Goal: Use online tool/utility: Utilize a website feature to perform a specific function

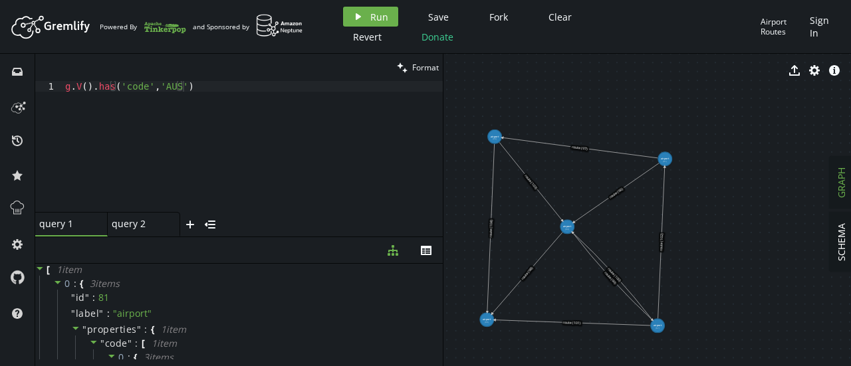
scroll to position [11, 0]
click at [210, 102] on div "g . V ( ) . has ( 'code' , 'AUS' )" at bounding box center [252, 157] width 380 height 153
click at [150, 223] on div "query 2 query 2" at bounding box center [140, 224] width 56 height 12
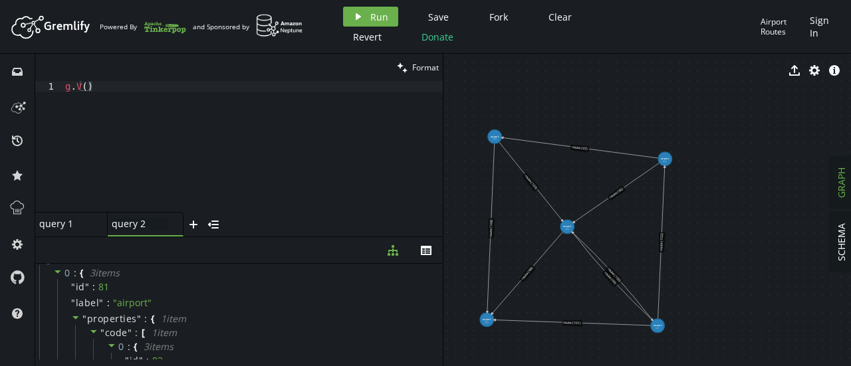
scroll to position [0, 25]
click at [82, 88] on div "g . V ( )" at bounding box center [252, 157] width 380 height 153
click at [86, 88] on div "g . V ( )" at bounding box center [252, 157] width 380 height 153
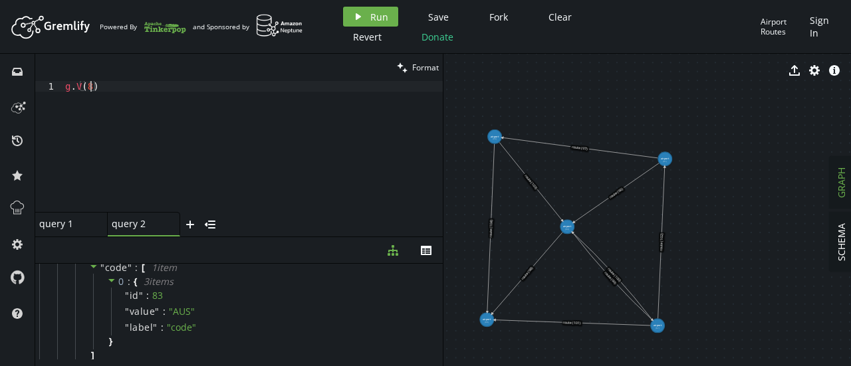
scroll to position [0, 31]
click at [376, 15] on span "Run" at bounding box center [379, 17] width 18 height 13
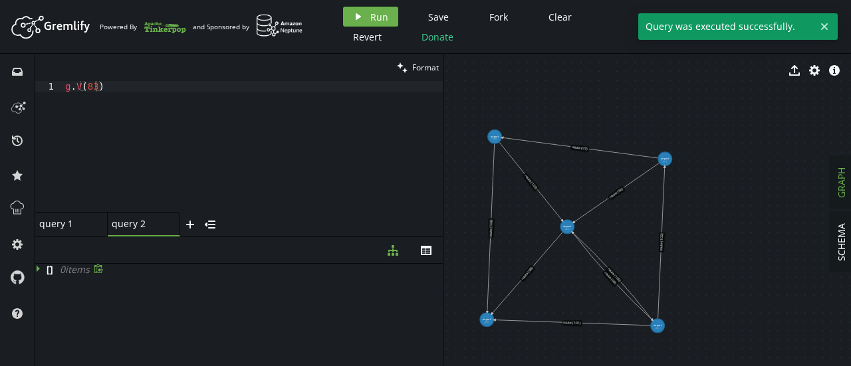
click at [38, 268] on icon at bounding box center [38, 269] width 3 height 7
click at [38, 268] on icon at bounding box center [40, 268] width 7 height 3
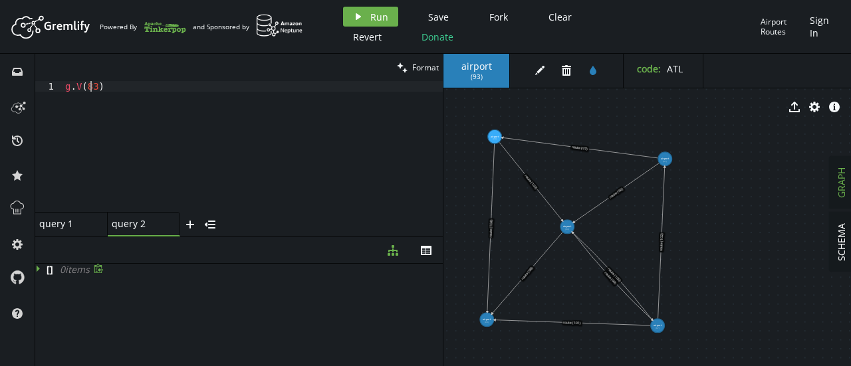
click at [92, 84] on div "g . V ( 83 )" at bounding box center [252, 157] width 380 height 153
click at [374, 13] on span "Run" at bounding box center [379, 17] width 18 height 13
click at [94, 89] on div "g . V ( 93 )" at bounding box center [252, 157] width 380 height 153
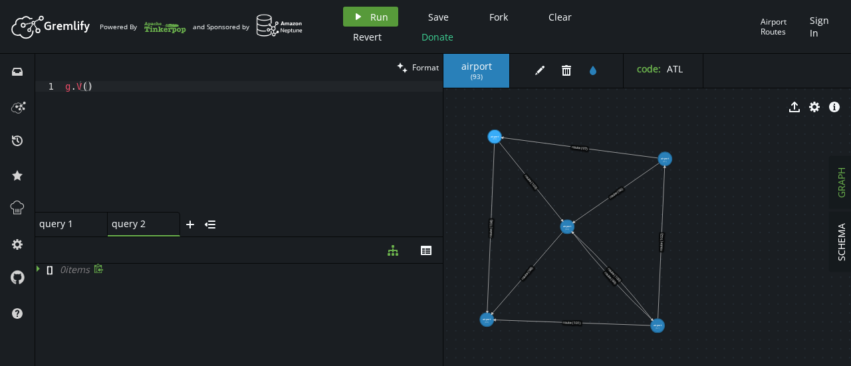
click at [374, 19] on span "Run" at bounding box center [379, 17] width 18 height 13
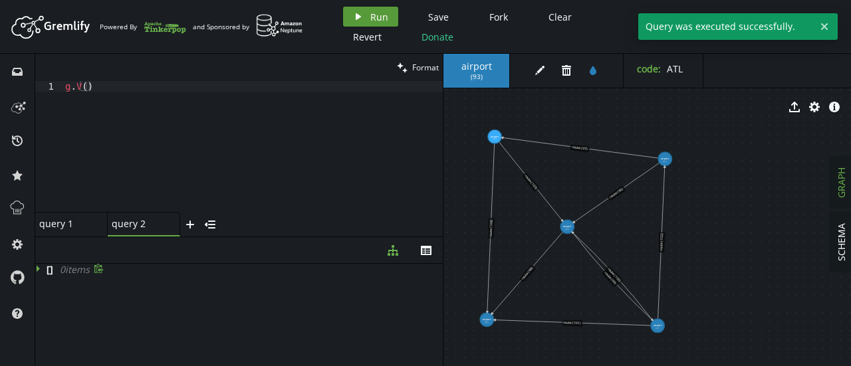
click at [354, 7] on button "play Run" at bounding box center [370, 17] width 55 height 20
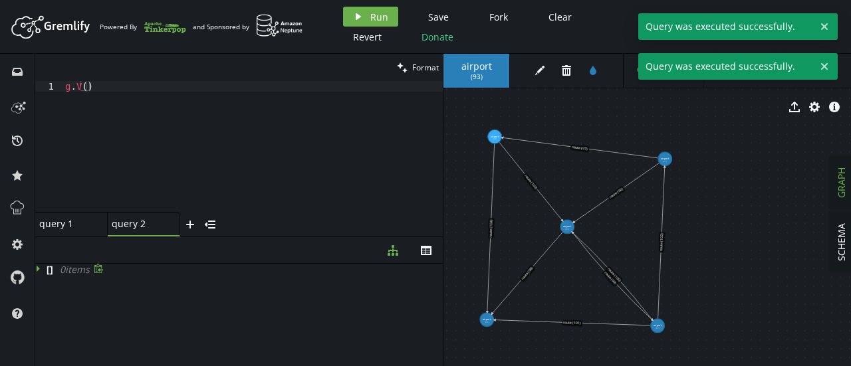
click at [70, 214] on div "query 1 small-cross" at bounding box center [71, 224] width 72 height 25
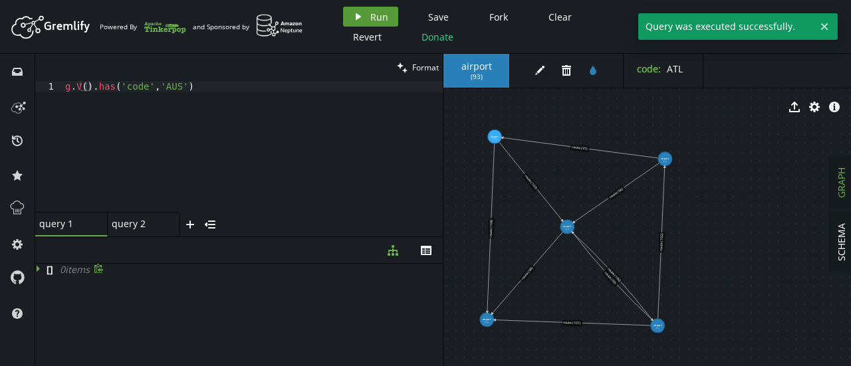
click at [370, 17] on span "Run" at bounding box center [379, 17] width 18 height 13
drag, startPoint x: 304, startPoint y: 82, endPoint x: 247, endPoint y: 95, distance: 59.2
click at [247, 95] on div "g . V ( ) . has ( 'code' , 'AUS' )" at bounding box center [252, 157] width 380 height 153
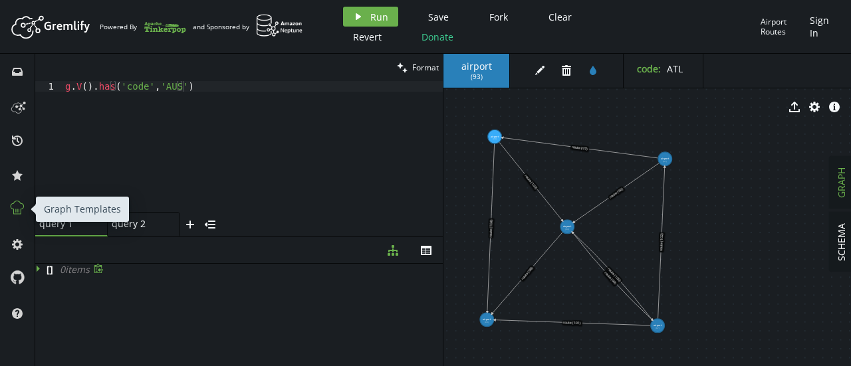
click at [14, 207] on icon at bounding box center [17, 207] width 17 height 17
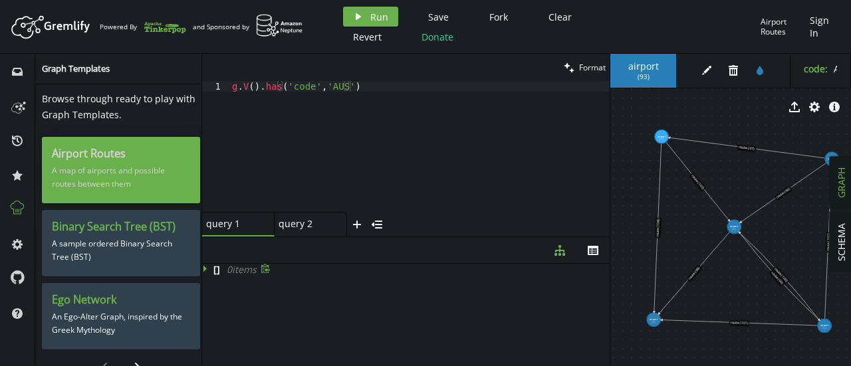
click at [106, 167] on p "A map of airports and possible routes between them" at bounding box center [121, 177] width 138 height 33
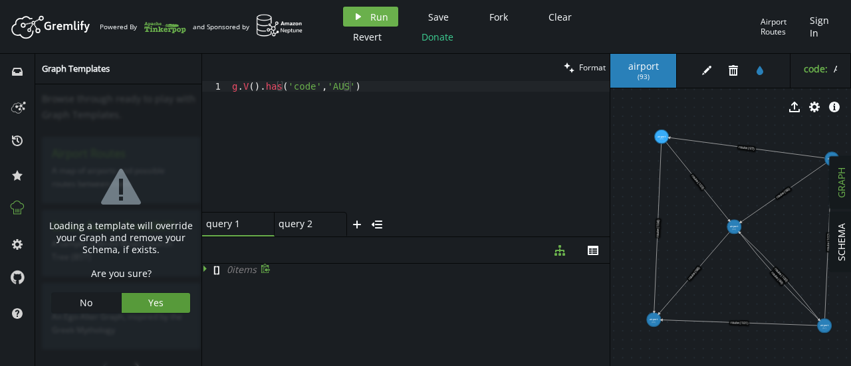
click at [148, 302] on span "Yes" at bounding box center [155, 302] width 15 height 13
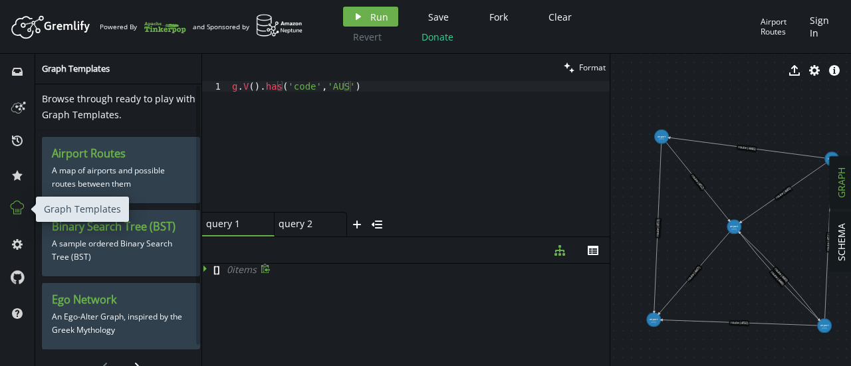
click at [23, 203] on icon at bounding box center [17, 207] width 17 height 17
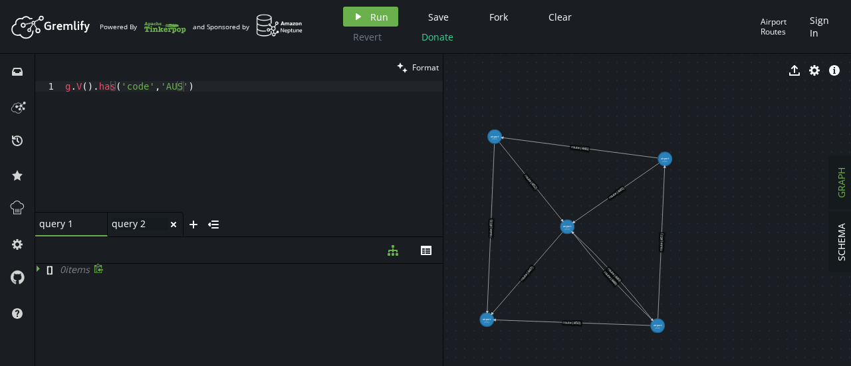
click at [126, 224] on div "query 2 query 2" at bounding box center [140, 224] width 56 height 12
click at [354, 14] on icon "play" at bounding box center [358, 16] width 11 height 11
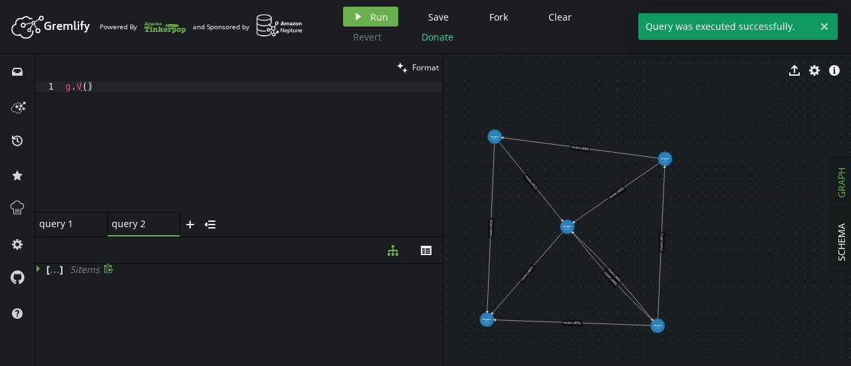
click at [37, 271] on icon at bounding box center [38, 269] width 3 height 7
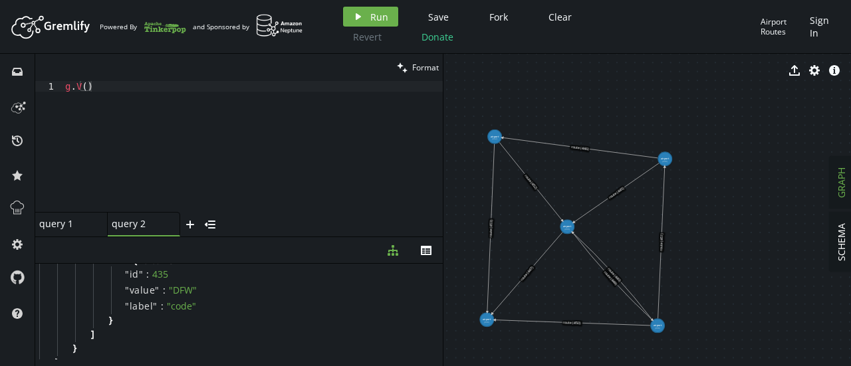
scroll to position [289, 0]
click at [86, 84] on div "g . V ( )" at bounding box center [252, 157] width 380 height 153
click at [385, 17] on span "Run" at bounding box center [379, 17] width 18 height 13
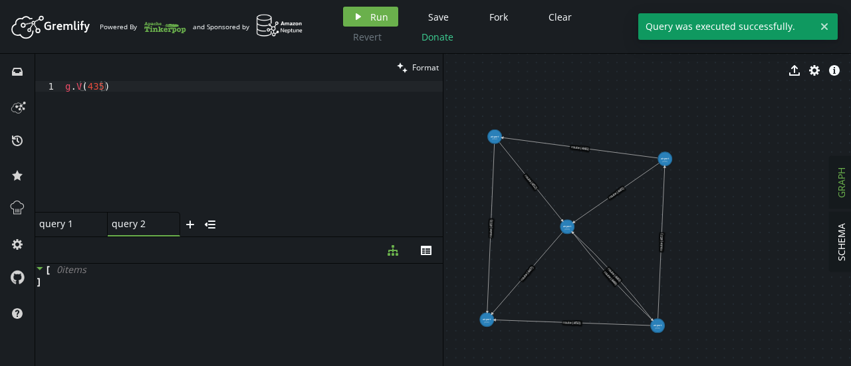
click at [39, 271] on icon at bounding box center [39, 268] width 9 height 9
click at [96, 84] on div "g . V ( 435 )" at bounding box center [252, 157] width 380 height 153
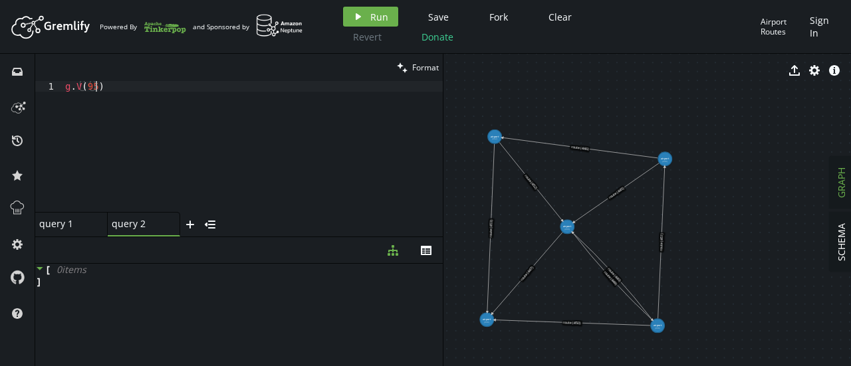
scroll to position [0, 31]
click at [358, 11] on icon "play" at bounding box center [358, 16] width 11 height 11
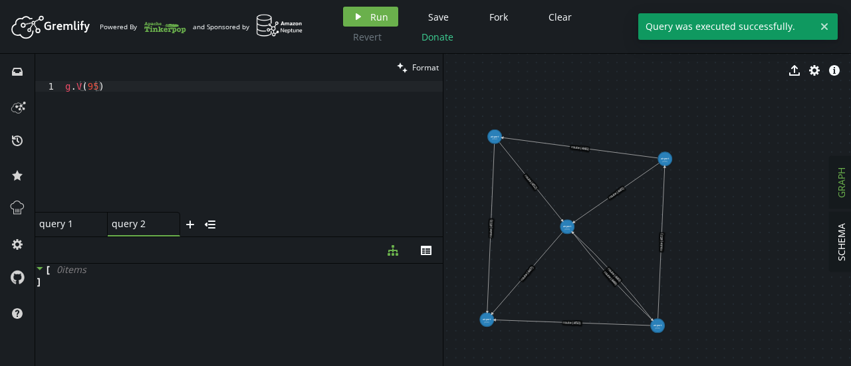
click at [73, 213] on div "query 1 small-cross" at bounding box center [71, 224] width 72 height 25
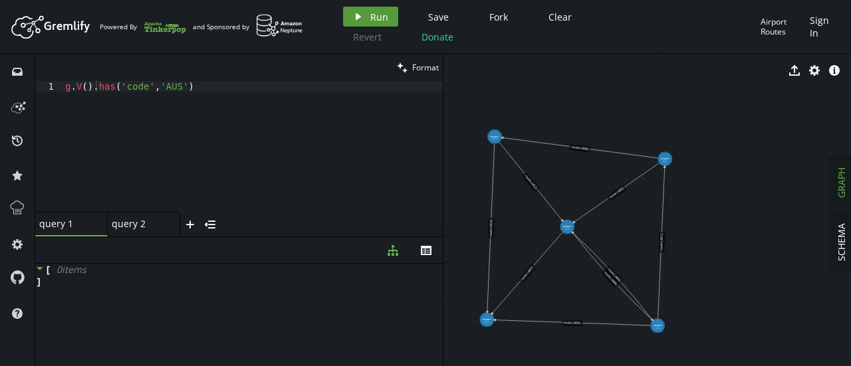
click at [364, 11] on button "play Run" at bounding box center [370, 17] width 55 height 20
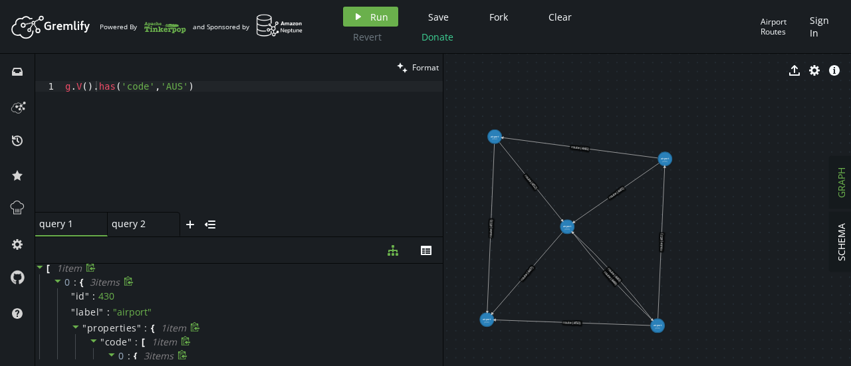
scroll to position [0, 0]
click at [133, 223] on div "query 2 query 2" at bounding box center [140, 224] width 56 height 12
click at [94, 86] on div "g . V ( 95 )" at bounding box center [252, 157] width 380 height 153
click at [380, 11] on span "Run" at bounding box center [379, 17] width 18 height 13
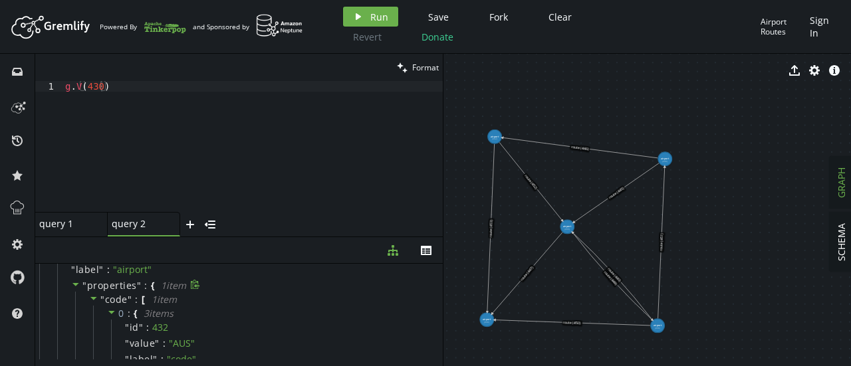
scroll to position [0, 0]
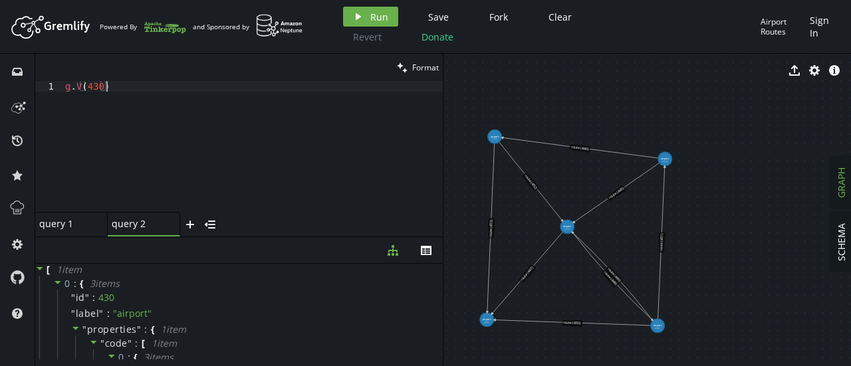
click at [119, 90] on div "g . V ( 430 )" at bounding box center [252, 157] width 380 height 153
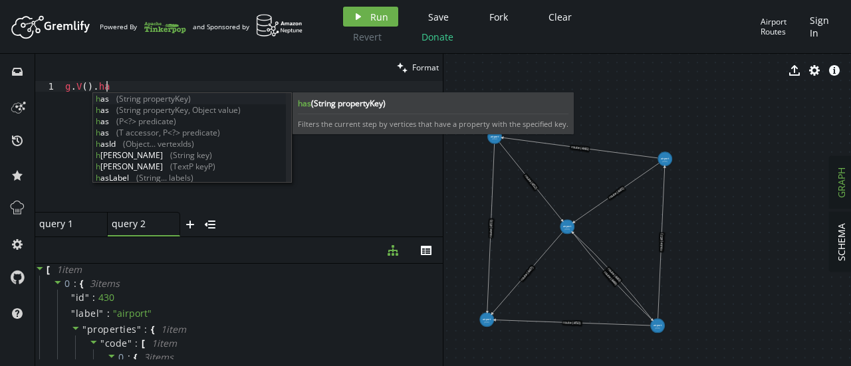
scroll to position [0, 45]
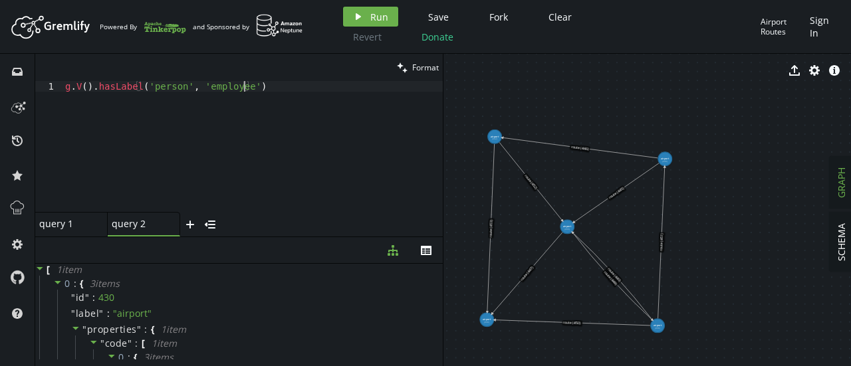
click at [158, 87] on div "g . V ( ) . hasLabel ( 'person' , 'employee' )" at bounding box center [252, 157] width 380 height 153
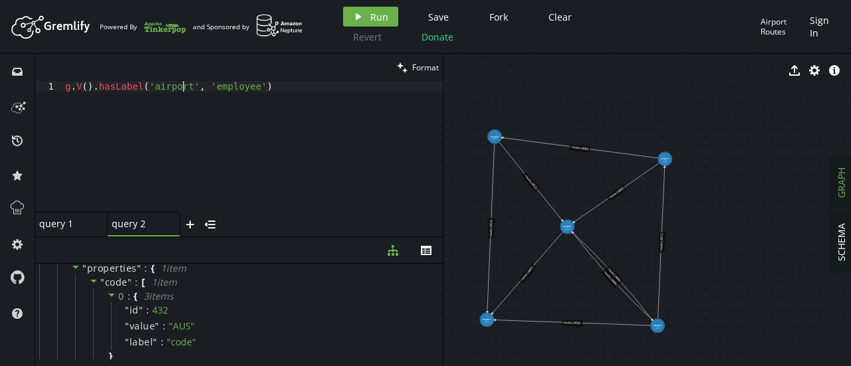
scroll to position [62, 0]
click at [162, 84] on div "g . V ( ) . [GEOGRAPHIC_DATA] ( 'airport' , 'employee' )" at bounding box center [252, 157] width 380 height 153
click at [213, 83] on div "g . V ( ) . hasLabel ( 'code' , 'employee' )" at bounding box center [252, 157] width 380 height 153
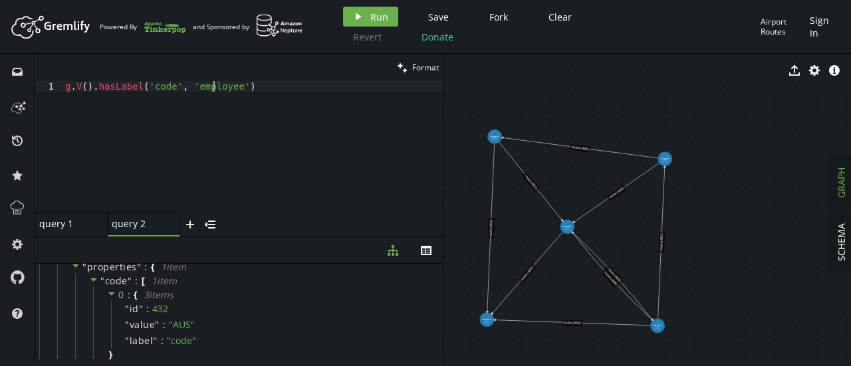
click at [213, 83] on div "g . V ( ) . hasLabel ( 'code' , 'employee' )" at bounding box center [252, 157] width 380 height 153
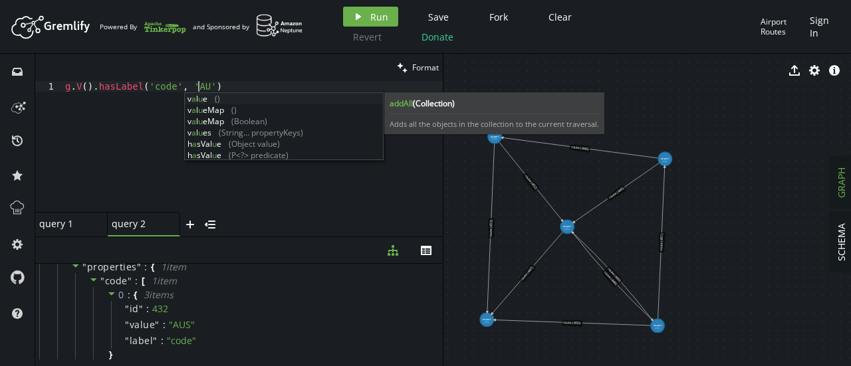
scroll to position [0, 138]
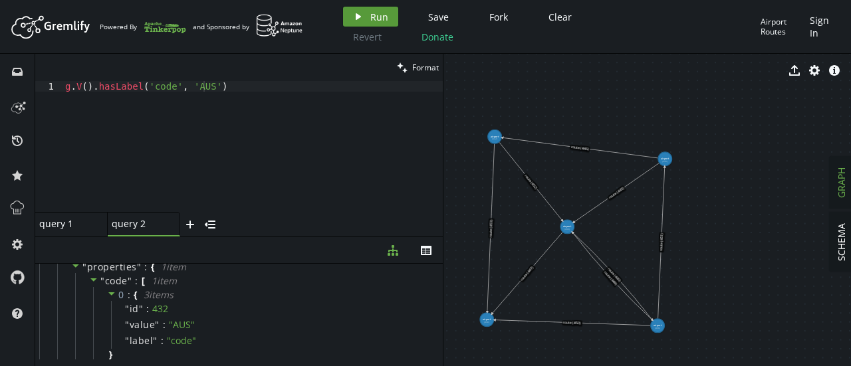
click at [363, 18] on button "play Run" at bounding box center [370, 17] width 55 height 20
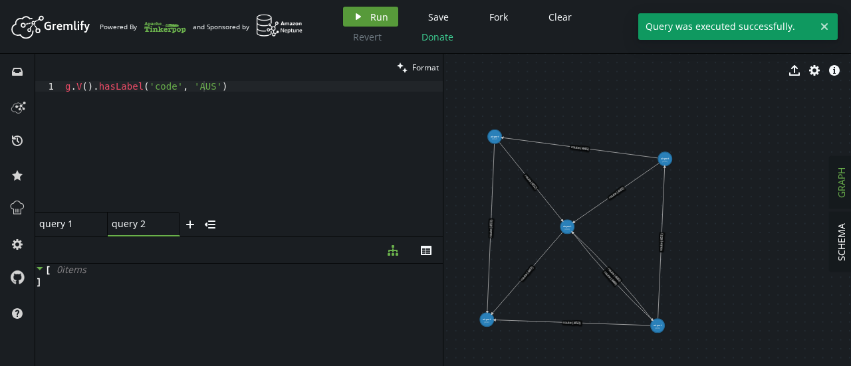
scroll to position [0, 0]
click at [43, 269] on icon at bounding box center [39, 268] width 9 height 9
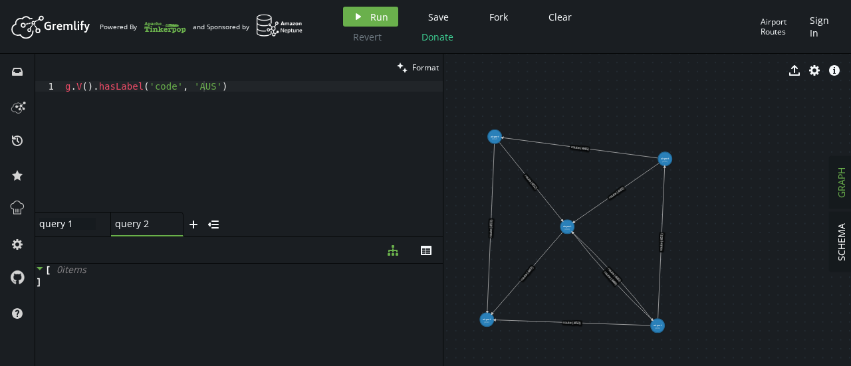
click at [63, 226] on div "query 1 query 1" at bounding box center [67, 224] width 56 height 12
click at [129, 221] on div "query 2" at bounding box center [141, 224] width 53 height 12
drag, startPoint x: 142, startPoint y: 83, endPoint x: 207, endPoint y: 83, distance: 65.1
click at [207, 83] on div "g . V ( ) . hasLabel ( 'code' , 'AUS' )" at bounding box center [252, 157] width 380 height 153
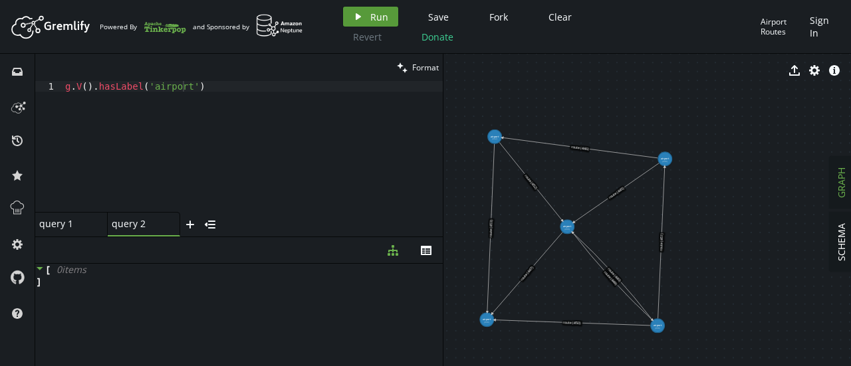
click at [355, 21] on icon "play" at bounding box center [358, 16] width 11 height 11
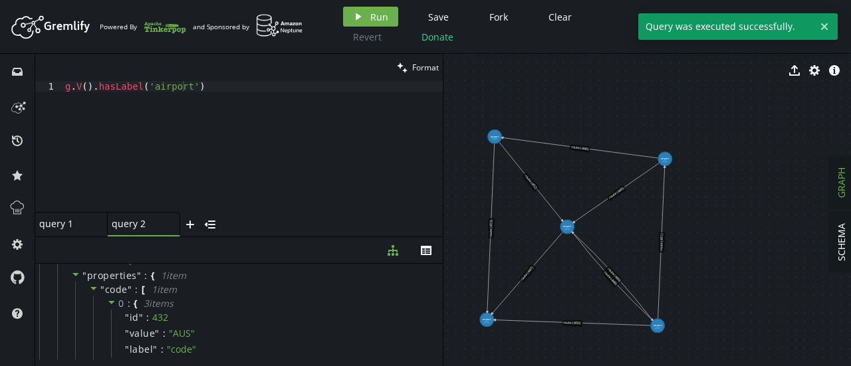
scroll to position [57, 0]
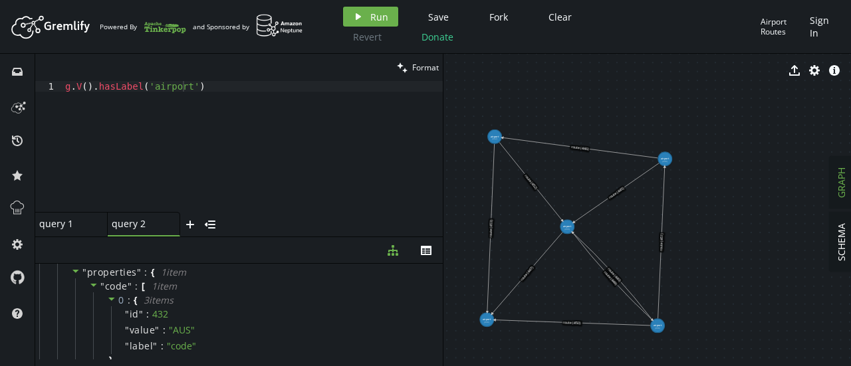
click at [84, 88] on div "g . V ( ) . [GEOGRAPHIC_DATA] ( 'airport' )" at bounding box center [252, 157] width 380 height 153
click at [133, 90] on div "g . V ( 430 ) . [GEOGRAPHIC_DATA] ( 'airport' )" at bounding box center [252, 157] width 380 height 153
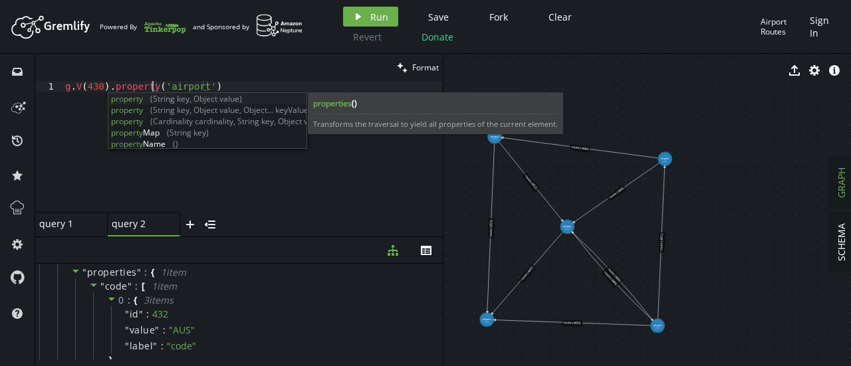
scroll to position [0, 87]
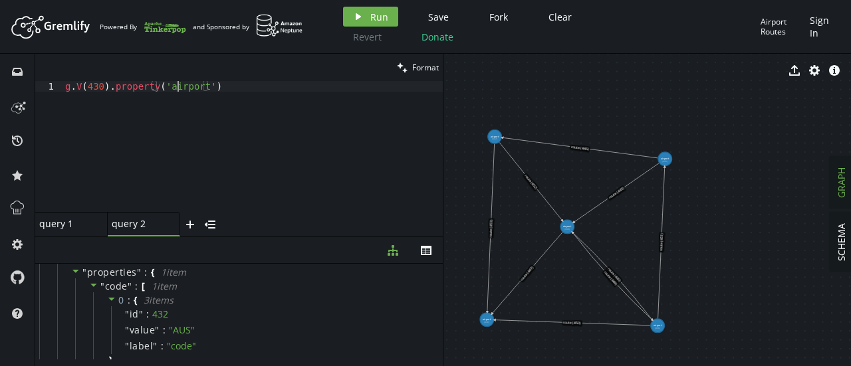
click at [178, 88] on div "g . V ( 430 ) . property ( 'airport' )" at bounding box center [252, 157] width 380 height 153
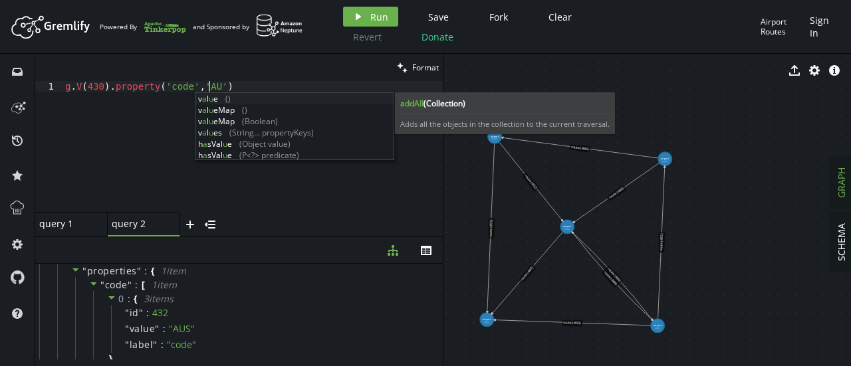
scroll to position [0, 148]
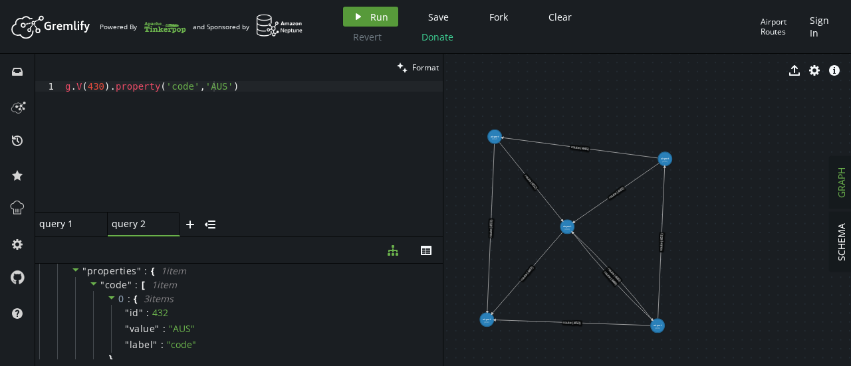
click at [365, 13] on button "play Run" at bounding box center [370, 17] width 55 height 20
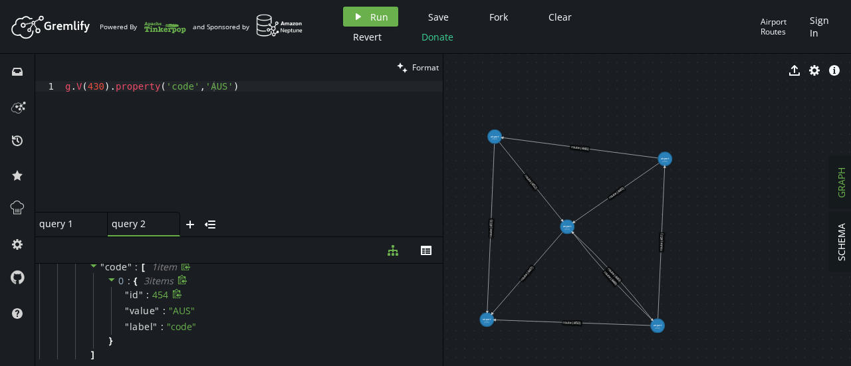
scroll to position [77, 0]
click at [149, 88] on div "g . V ( 430 ) . property ( 'code' , 'AUS' )" at bounding box center [252, 157] width 380 height 153
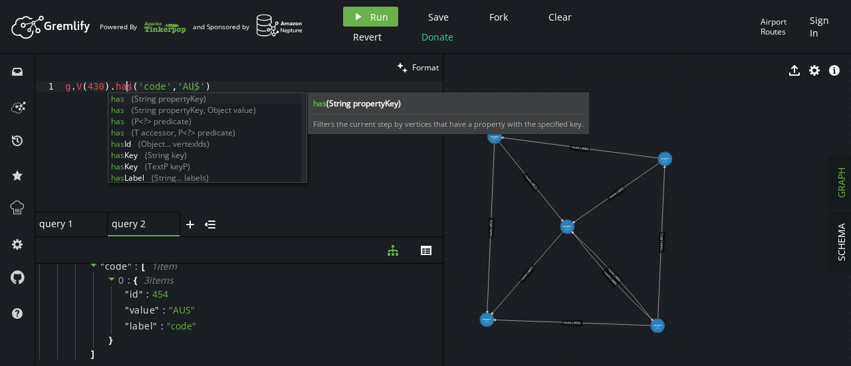
scroll to position [0, 66]
click at [156, 144] on div "has (String propertyKey) has (String propertyKey, Object value) has (P<?> predi…" at bounding box center [204, 149] width 193 height 113
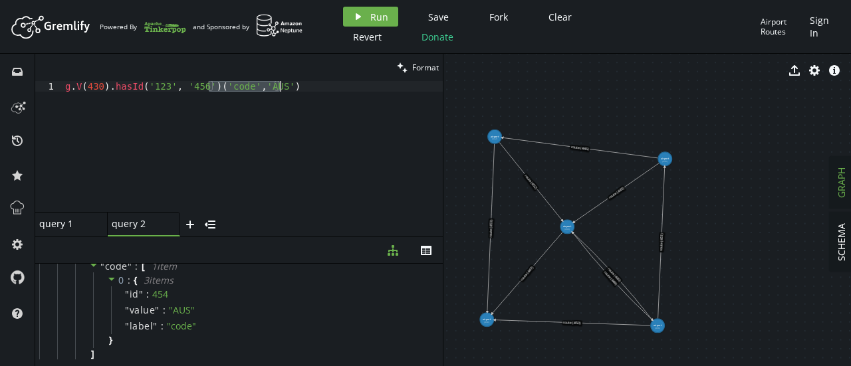
drag, startPoint x: 210, startPoint y: 86, endPoint x: 288, endPoint y: 79, distance: 78.7
click at [288, 79] on div "clean Format g.V(430).hasId('123', '456')('code','AUS') 1 g . V ( 430 ) . hasId…" at bounding box center [238, 145] width 407 height 183
click at [269, 88] on div "g . V ( 430 ) . hasId ( '123' , '456' ) ( 'code' , 'AUS' )" at bounding box center [252, 157] width 380 height 153
drag, startPoint x: 282, startPoint y: 88, endPoint x: 210, endPoint y: 86, distance: 71.8
click at [210, 86] on div "g . V ( 430 ) . hasId ( '123' , '456' ) ( 'code' , 'AUS' )" at bounding box center [252, 157] width 380 height 153
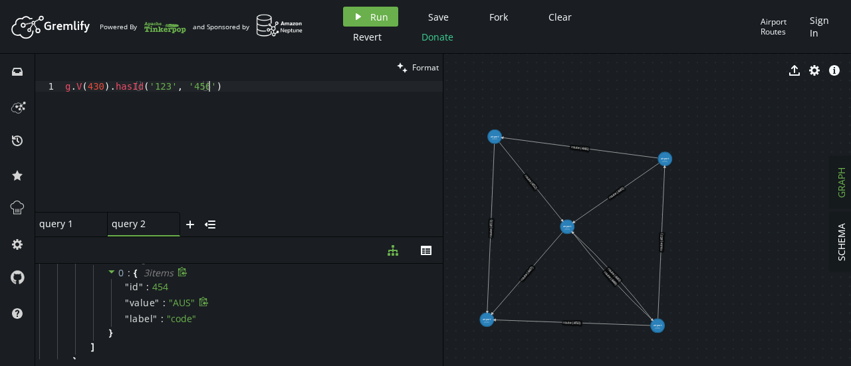
scroll to position [85, 0]
drag, startPoint x: 145, startPoint y: 86, endPoint x: 172, endPoint y: 88, distance: 27.4
click at [172, 88] on div "g . V ( 430 ) . hasId ( '123' , '456' )" at bounding box center [252, 157] width 380 height 153
click at [363, 15] on button "play Run" at bounding box center [370, 17] width 55 height 20
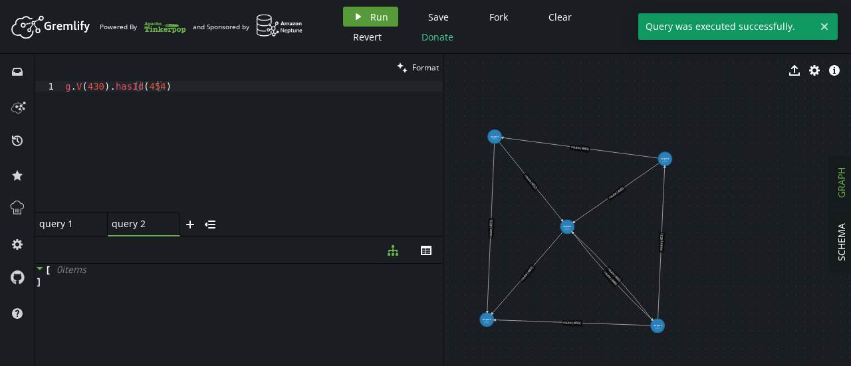
scroll to position [0, 0]
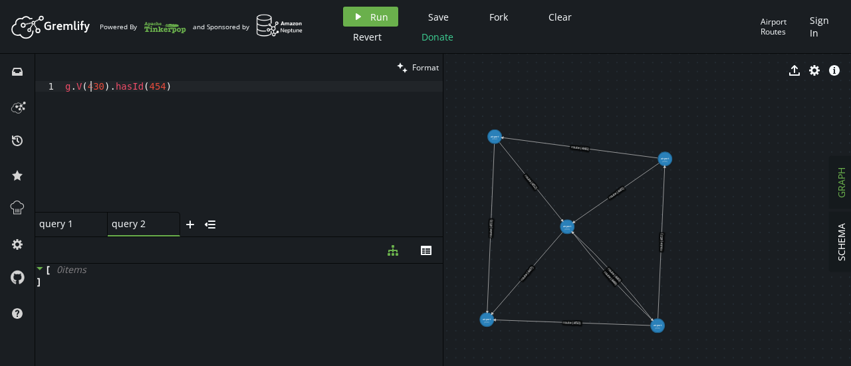
click at [89, 91] on div "g . V ( 430 ) . hasId ( 454 )" at bounding box center [252, 157] width 380 height 153
drag, startPoint x: 94, startPoint y: 87, endPoint x: 202, endPoint y: 78, distance: 108.0
click at [202, 78] on div "clean Format g.V().hasId(454) 1 g . V ( ) . hasId ( 454 ) XXXXXXXXXXXXXXXXXXXXX…" at bounding box center [238, 145] width 407 height 183
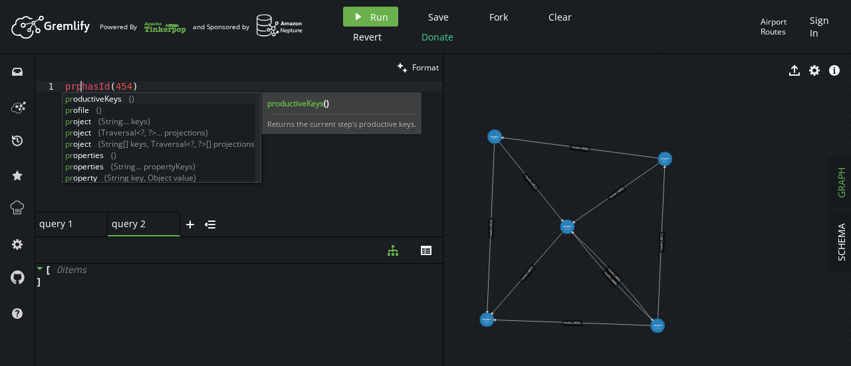
scroll to position [0, 15]
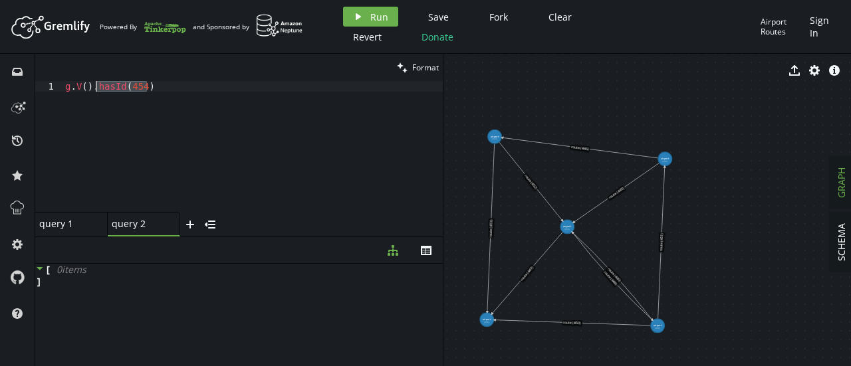
drag, startPoint x: 148, startPoint y: 88, endPoint x: 95, endPoint y: 86, distance: 52.5
click at [95, 86] on div "g . V ( ) . hasId ( 454 )" at bounding box center [252, 157] width 380 height 153
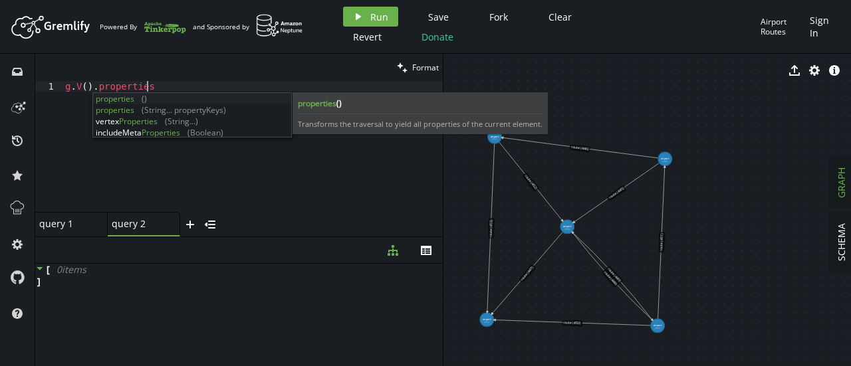
scroll to position [0, 86]
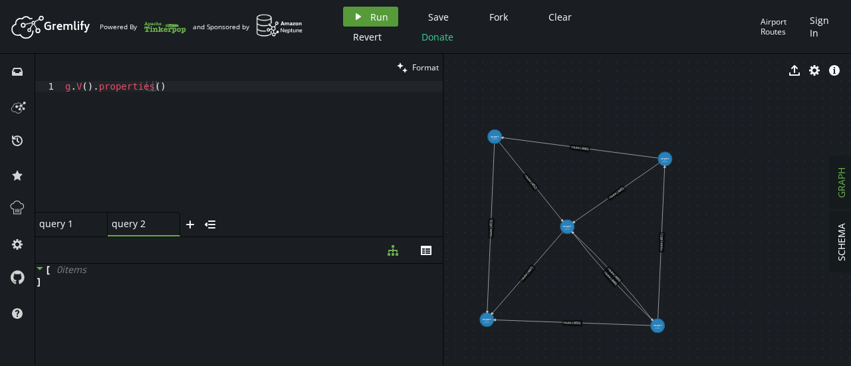
click at [374, 22] on span "Run" at bounding box center [379, 17] width 18 height 13
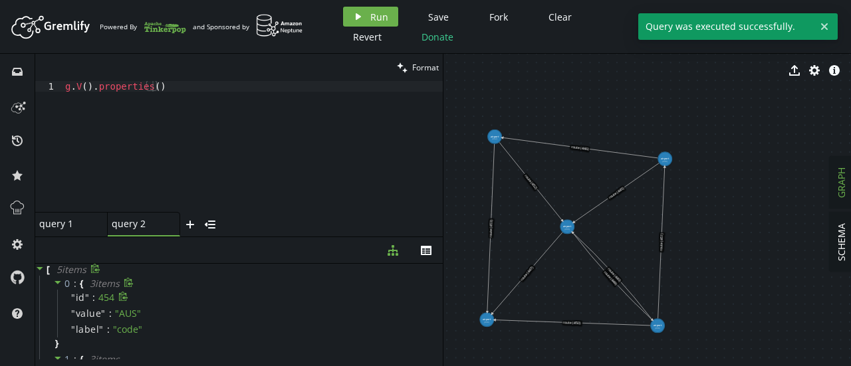
scroll to position [9, 0]
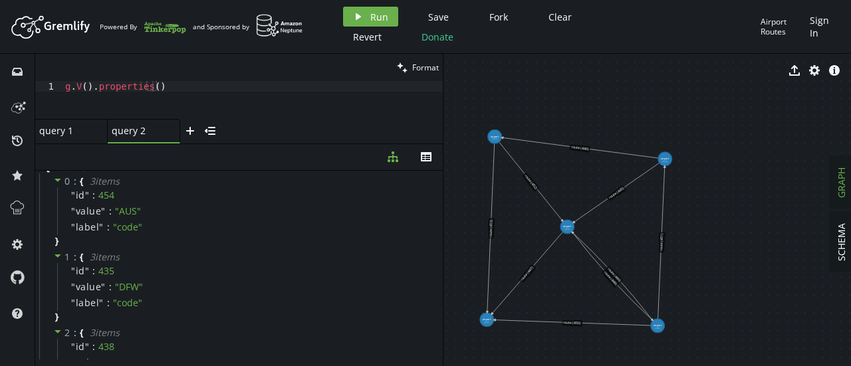
drag, startPoint x: 264, startPoint y: 237, endPoint x: 266, endPoint y: 144, distance: 93.7
click at [266, 144] on div at bounding box center [238, 144] width 407 height 1
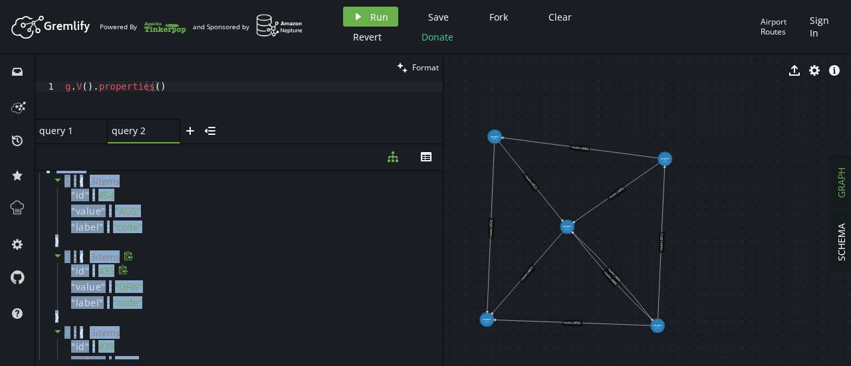
click at [199, 277] on div "" id " : 435" at bounding box center [248, 271] width 382 height 16
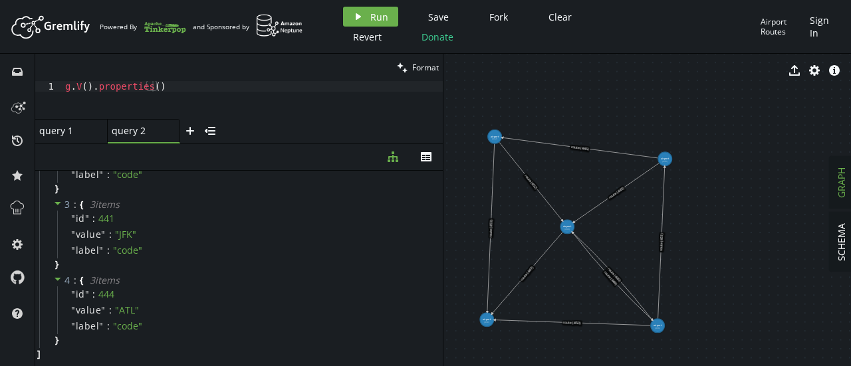
scroll to position [0, 0]
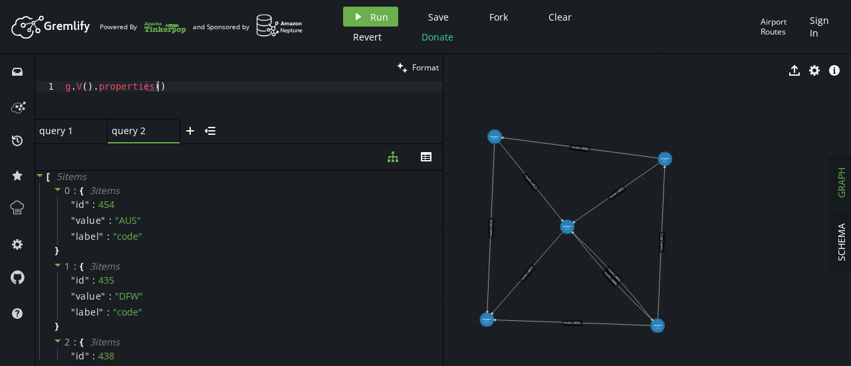
click at [156, 86] on div "g . V ( ) . properties ( )" at bounding box center [252, 110] width 380 height 59
click at [360, 13] on icon "play" at bounding box center [358, 16] width 11 height 11
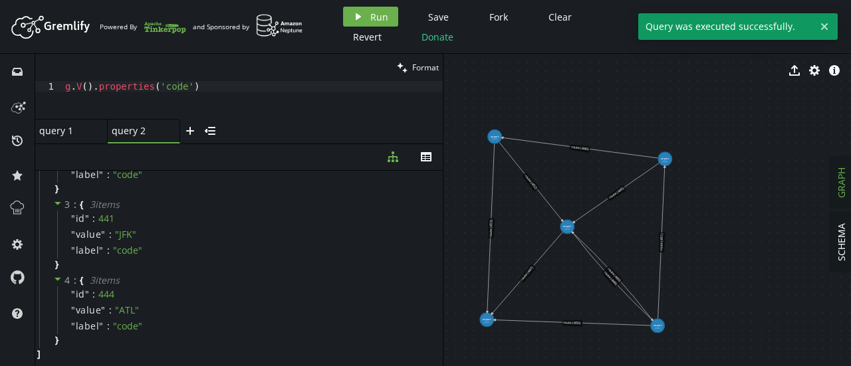
scroll to position [0, 0]
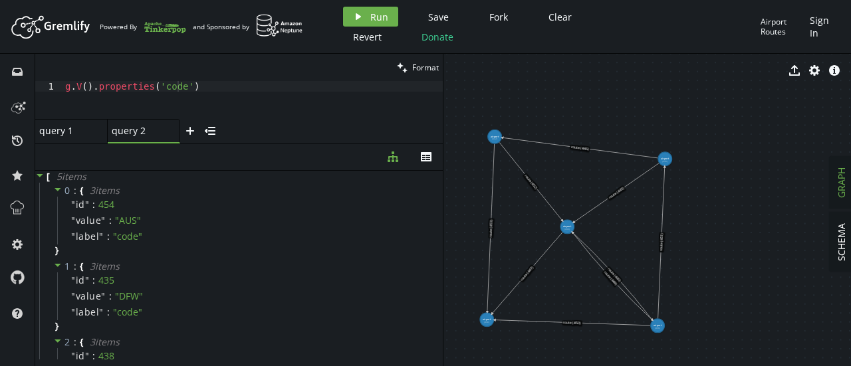
type textarea "g.V().properties('code')"
click at [284, 94] on div "g . V ( ) . properties ( 'code' )" at bounding box center [252, 110] width 380 height 59
click at [185, 127] on icon "plus" at bounding box center [190, 131] width 11 height 11
click at [189, 92] on div at bounding box center [252, 110] width 380 height 59
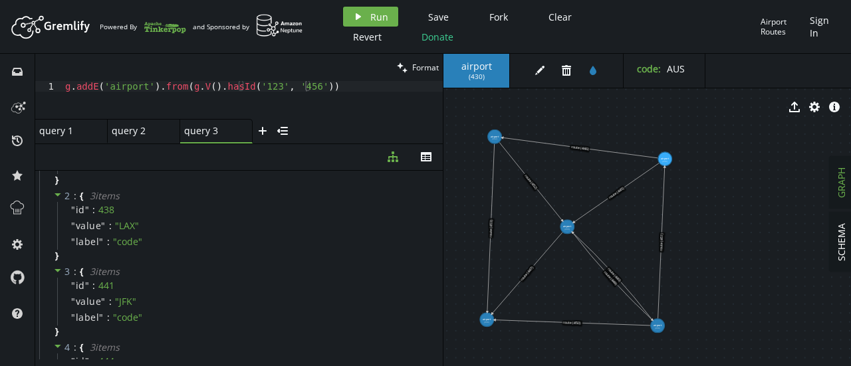
scroll to position [213, 0]
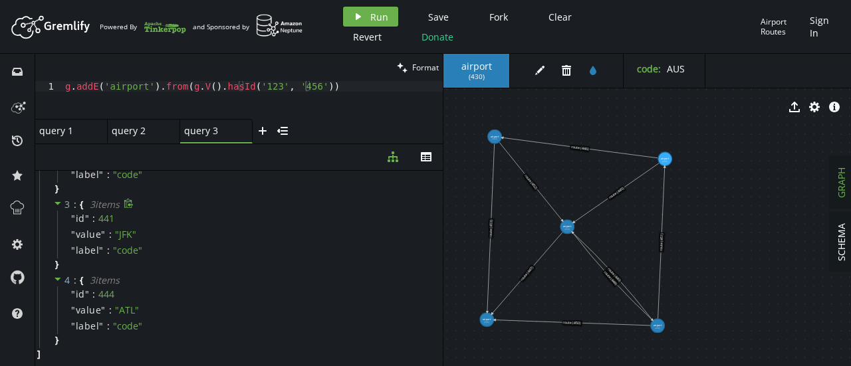
click at [58, 200] on icon at bounding box center [57, 203] width 9 height 9
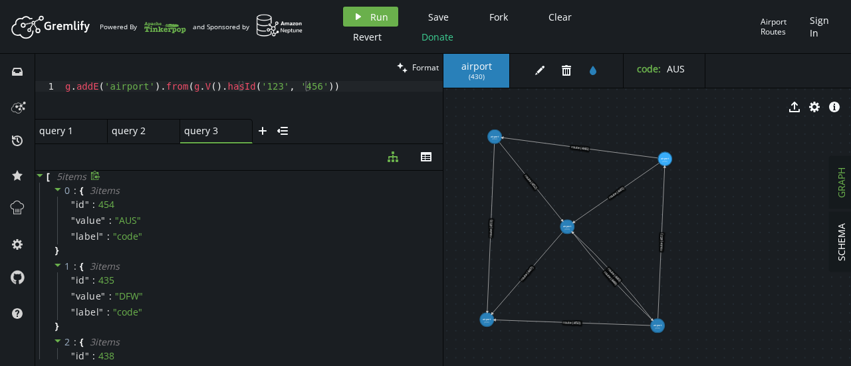
click at [100, 134] on div "query 1 small-cross" at bounding box center [71, 131] width 64 height 12
click at [53, 136] on div "query 1 query 1" at bounding box center [67, 131] width 56 height 12
click at [140, 137] on div "query 2 small-cross" at bounding box center [144, 131] width 72 height 25
click at [117, 88] on div "g . V ( ) . properties ( 'code' )" at bounding box center [252, 110] width 380 height 59
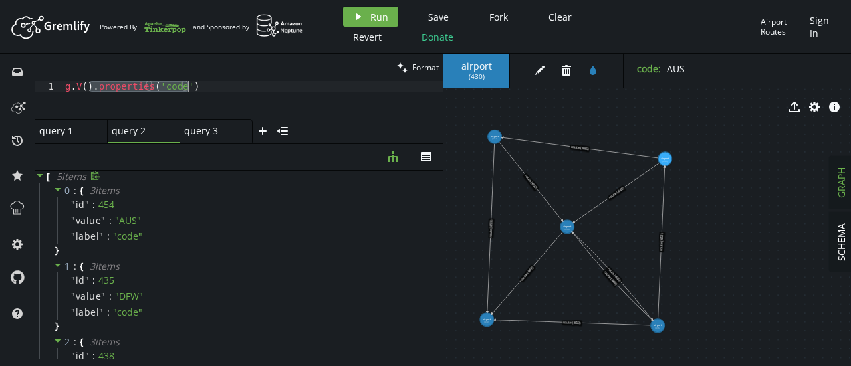
drag, startPoint x: 90, startPoint y: 90, endPoint x: 214, endPoint y: 88, distance: 123.6
click at [214, 88] on div "g . V ( ) . properties ( 'code' )" at bounding box center [252, 110] width 380 height 59
type textarea "g.V()"
click at [380, 7] on button "play Run" at bounding box center [370, 17] width 55 height 20
